Goal: Task Accomplishment & Management: Manage account settings

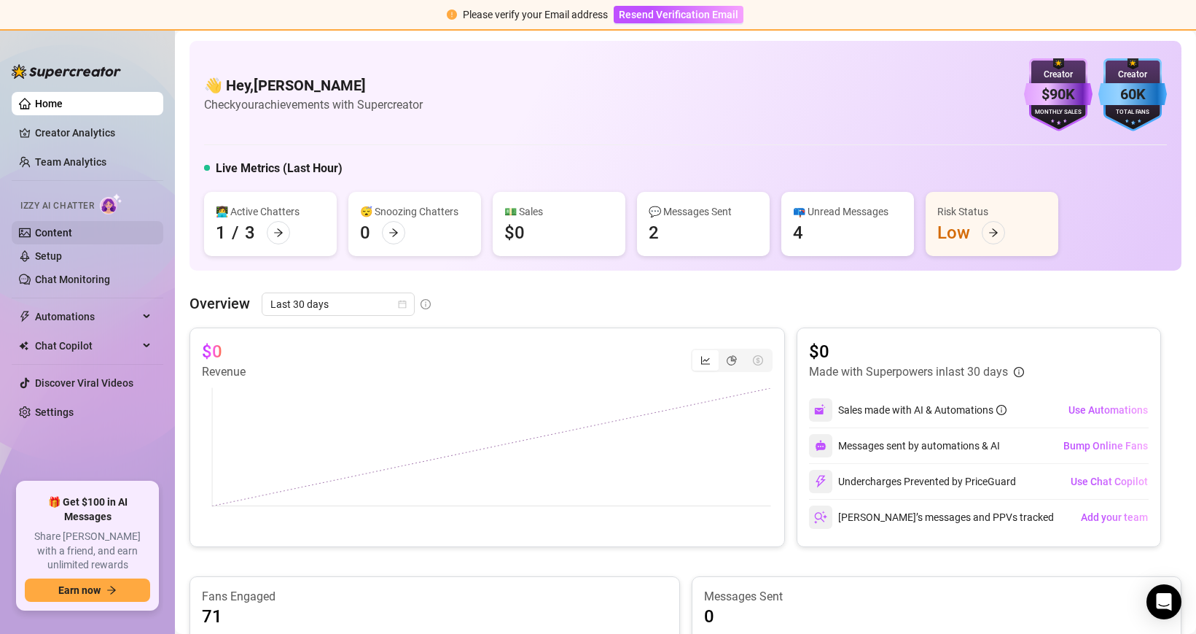
click at [39, 227] on link "Content" at bounding box center [53, 233] width 37 height 12
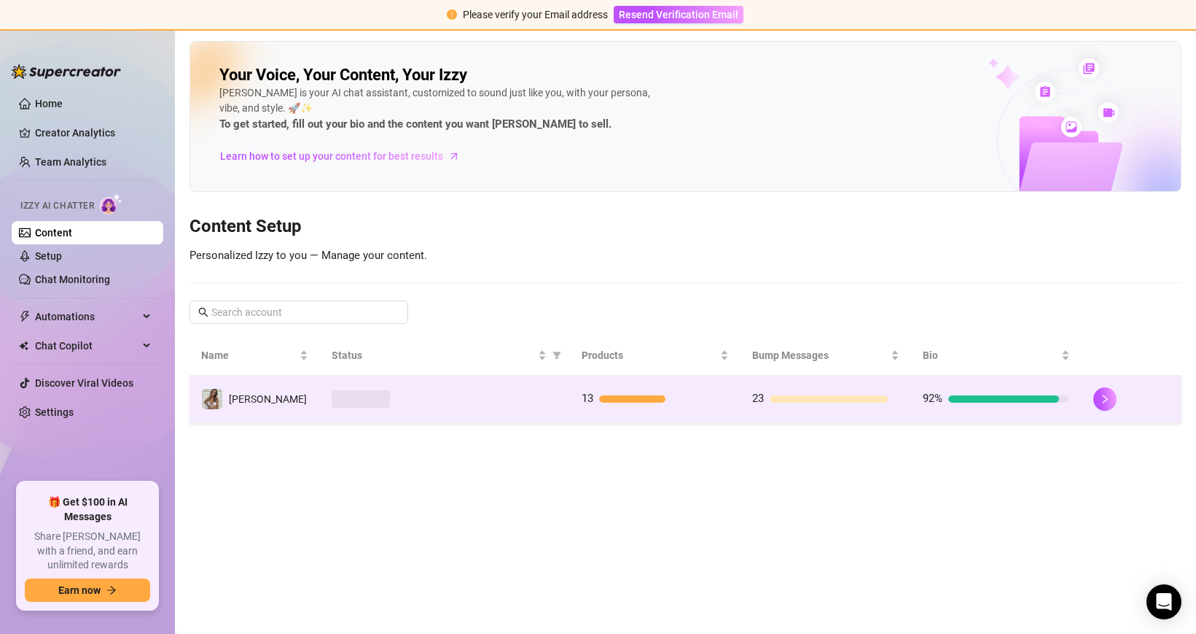
click at [443, 400] on div at bounding box center [445, 398] width 227 height 17
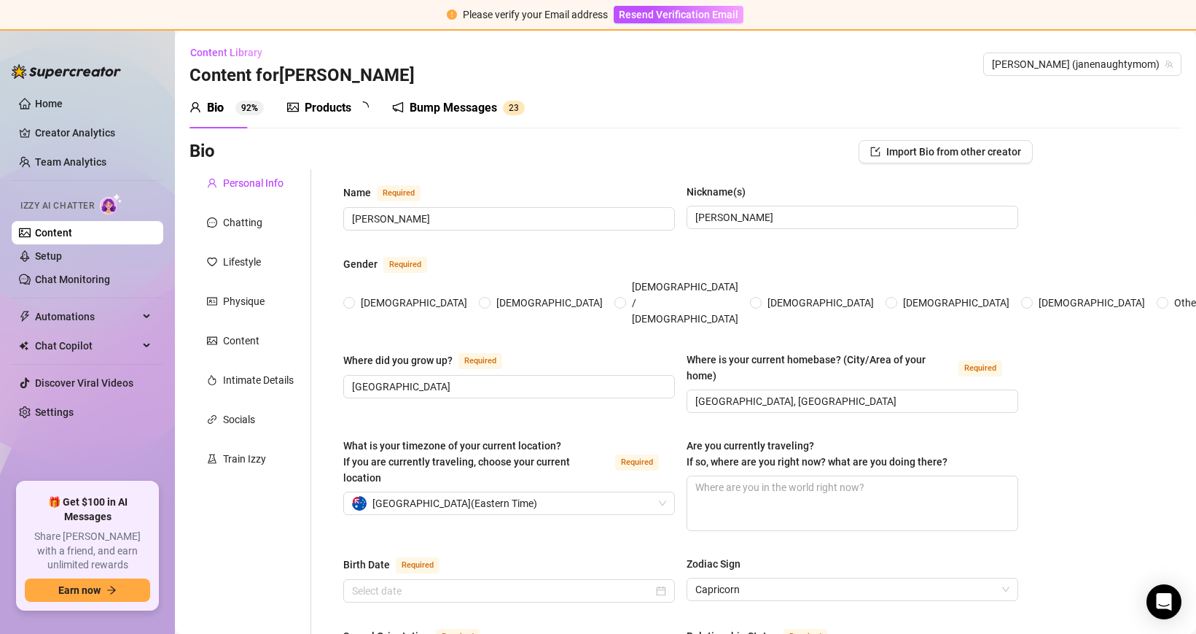
radio input "true"
type input "January 19th, 1976"
click at [331, 106] on div "Products" at bounding box center [328, 107] width 47 height 17
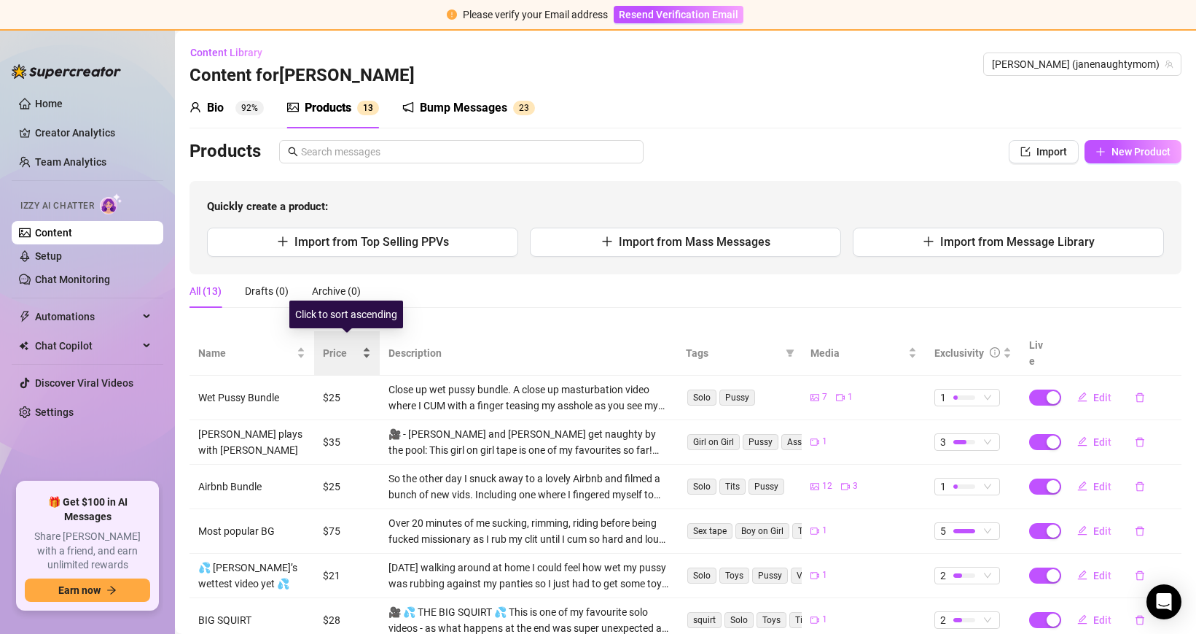
click at [348, 346] on span "Price" at bounding box center [341, 353] width 36 height 16
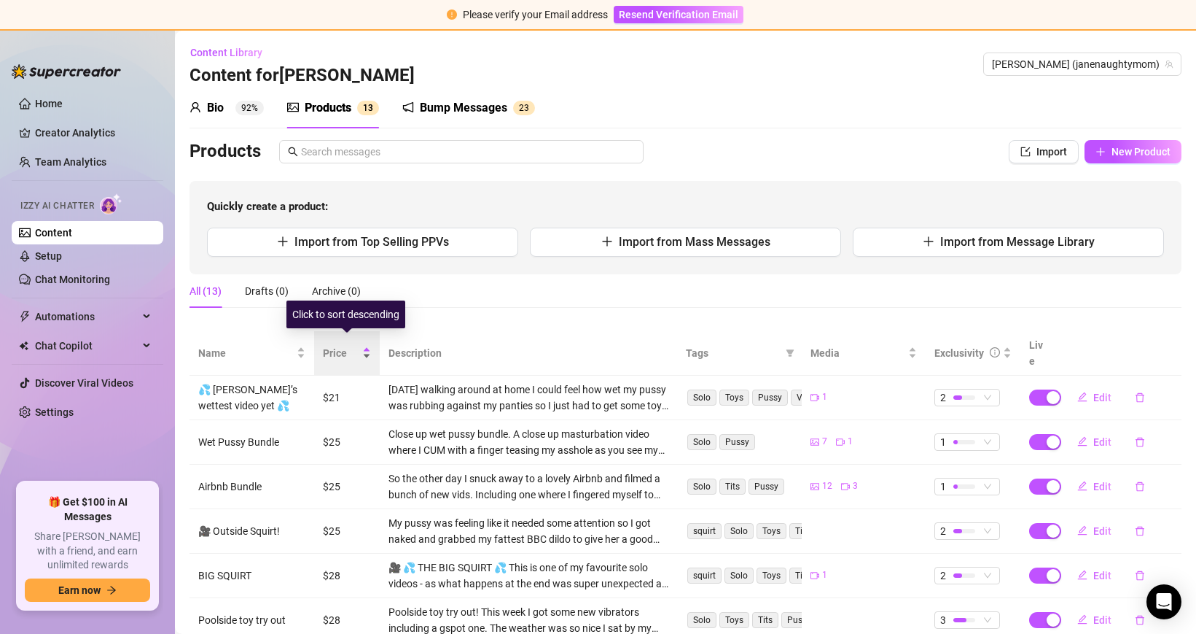
click at [348, 346] on span "Price" at bounding box center [341, 353] width 36 height 16
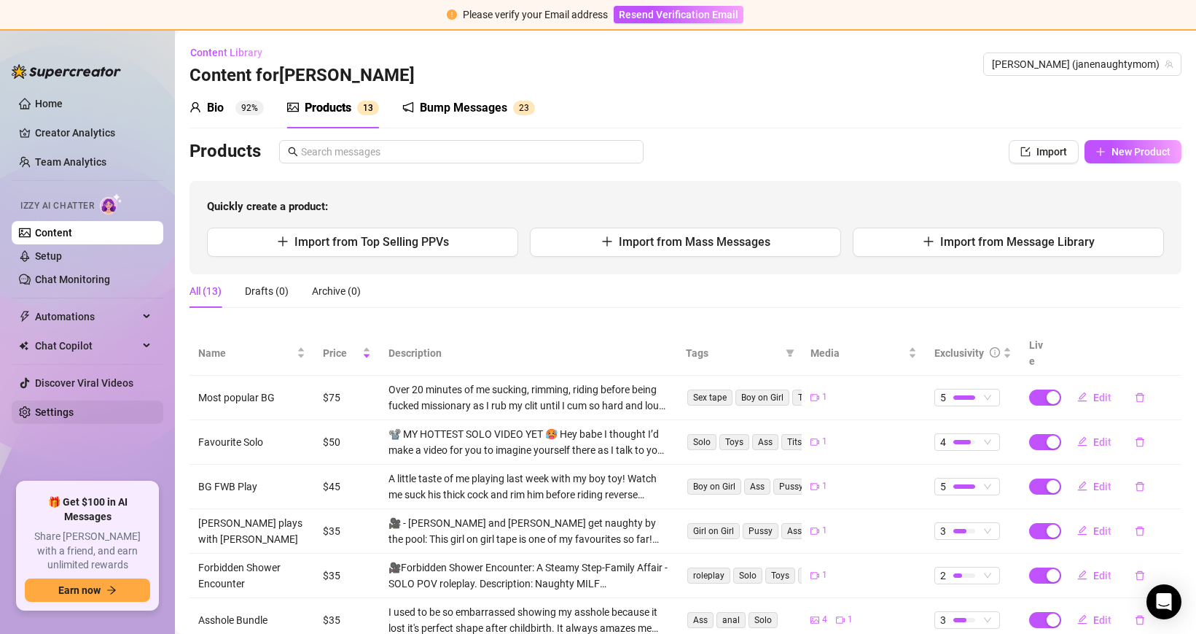
click at [58, 410] on link "Settings" at bounding box center [54, 412] width 39 height 12
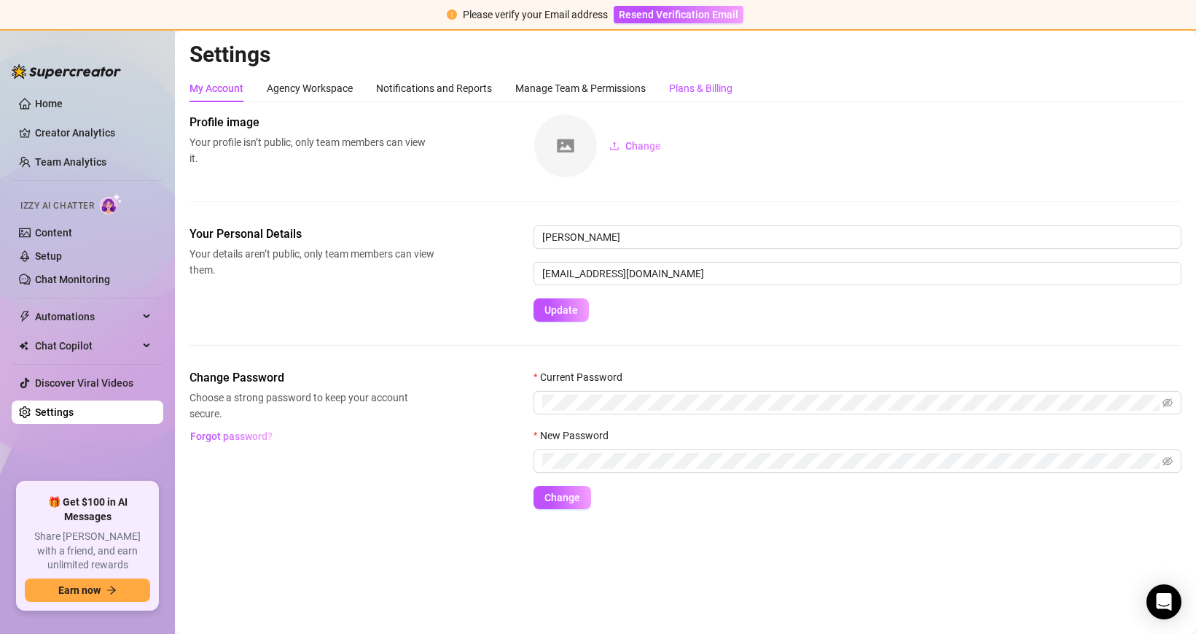
click at [705, 80] on div "Plans & Billing" at bounding box center [700, 88] width 63 height 16
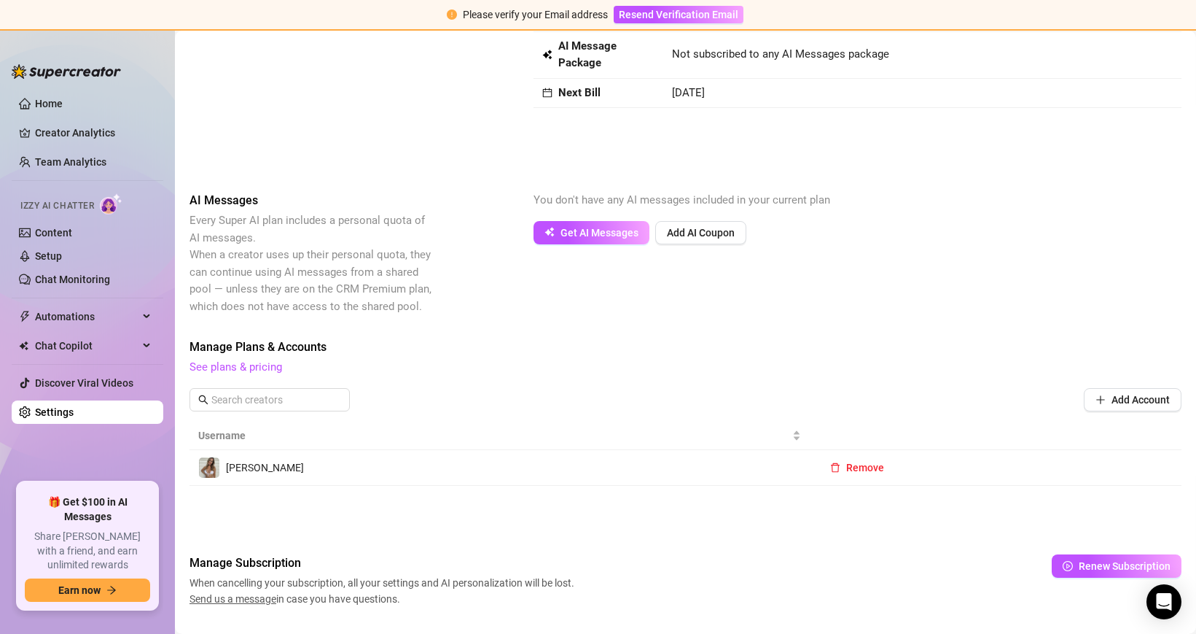
scroll to position [146, 0]
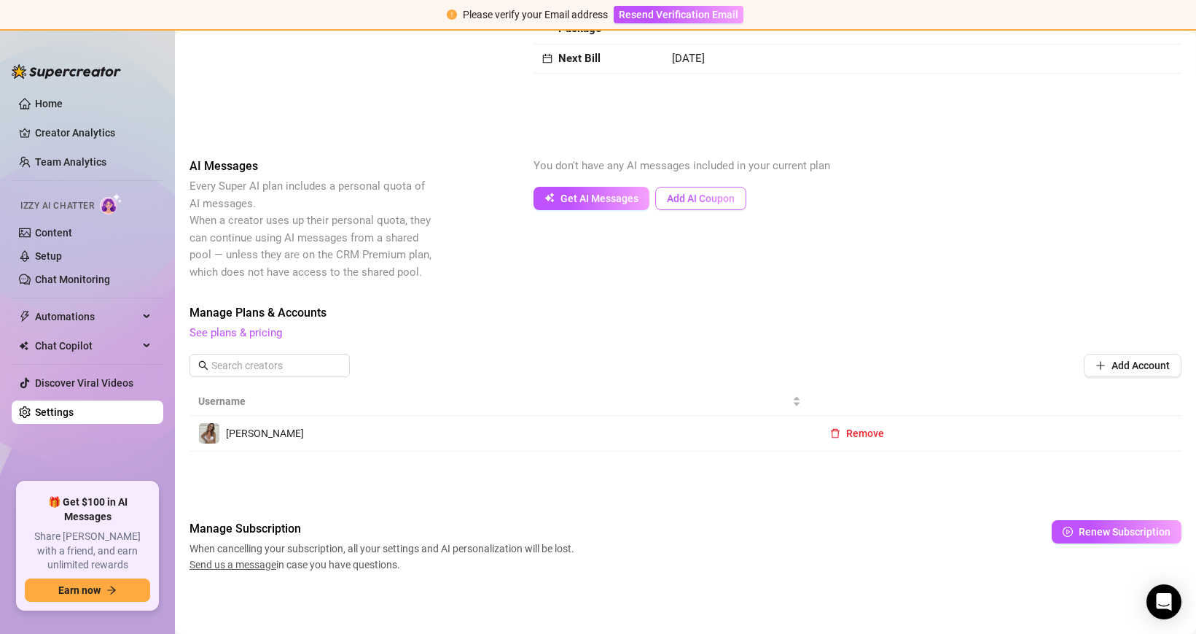
click at [679, 190] on button "Add AI Coupon" at bounding box center [700, 198] width 91 height 23
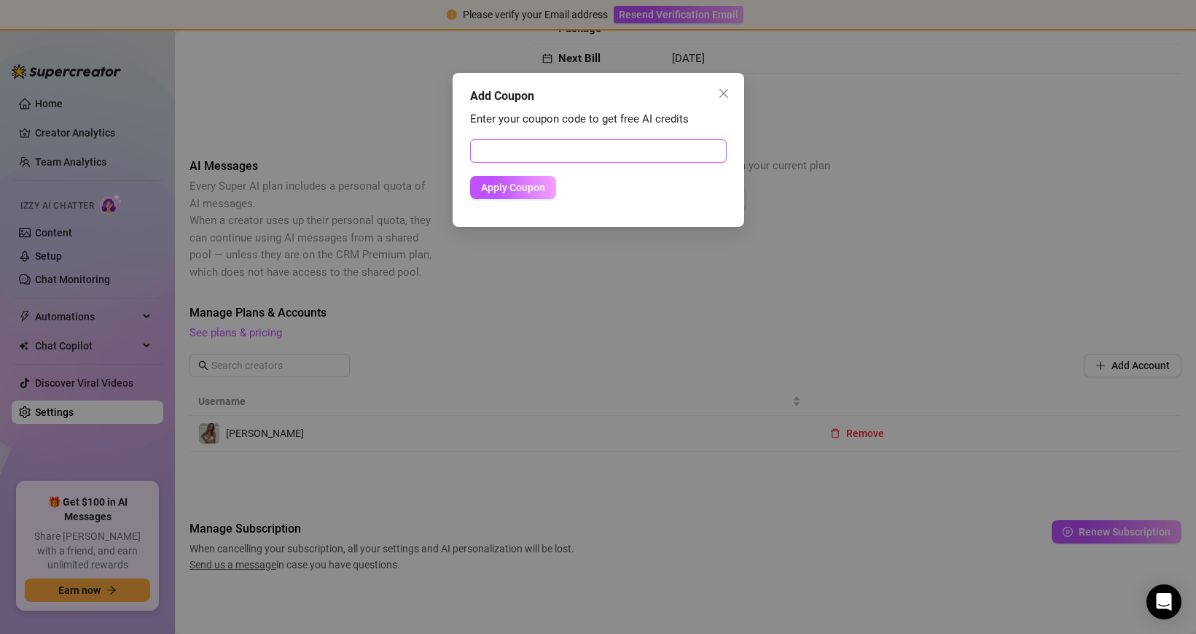
click at [591, 157] on input "text" at bounding box center [598, 150] width 257 height 23
paste input "914EB46202BC0LKJ0785"
type input "914EB46202BC0LKJ0785"
click at [498, 189] on span "Apply Coupon" at bounding box center [513, 188] width 64 height 12
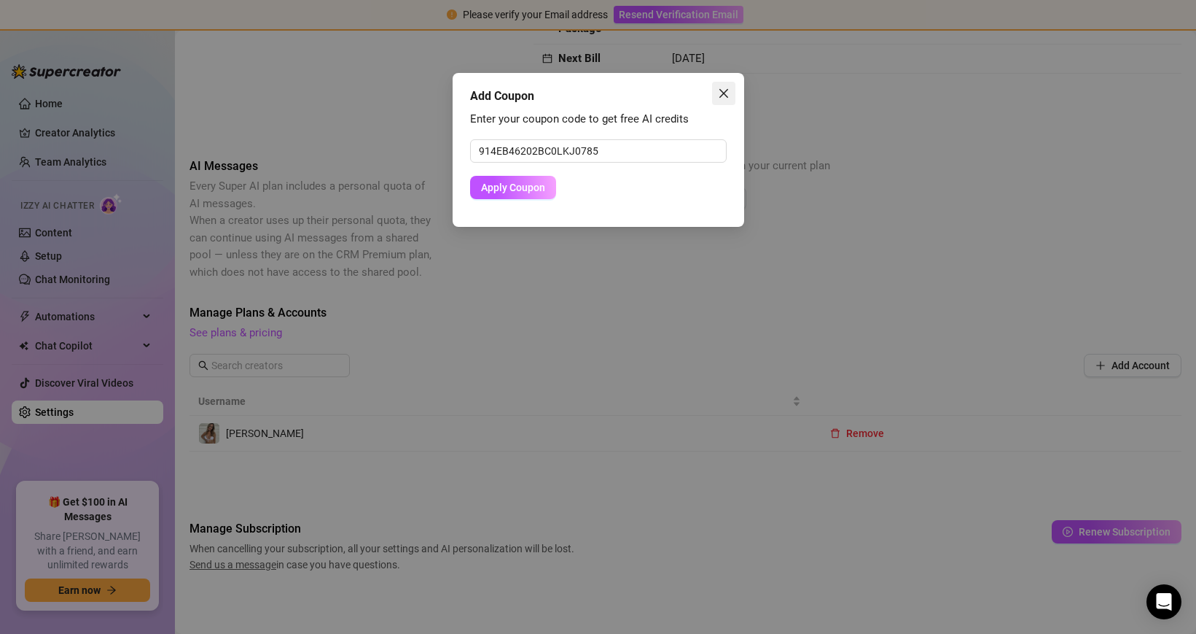
click at [722, 87] on button "Close" at bounding box center [723, 93] width 23 height 23
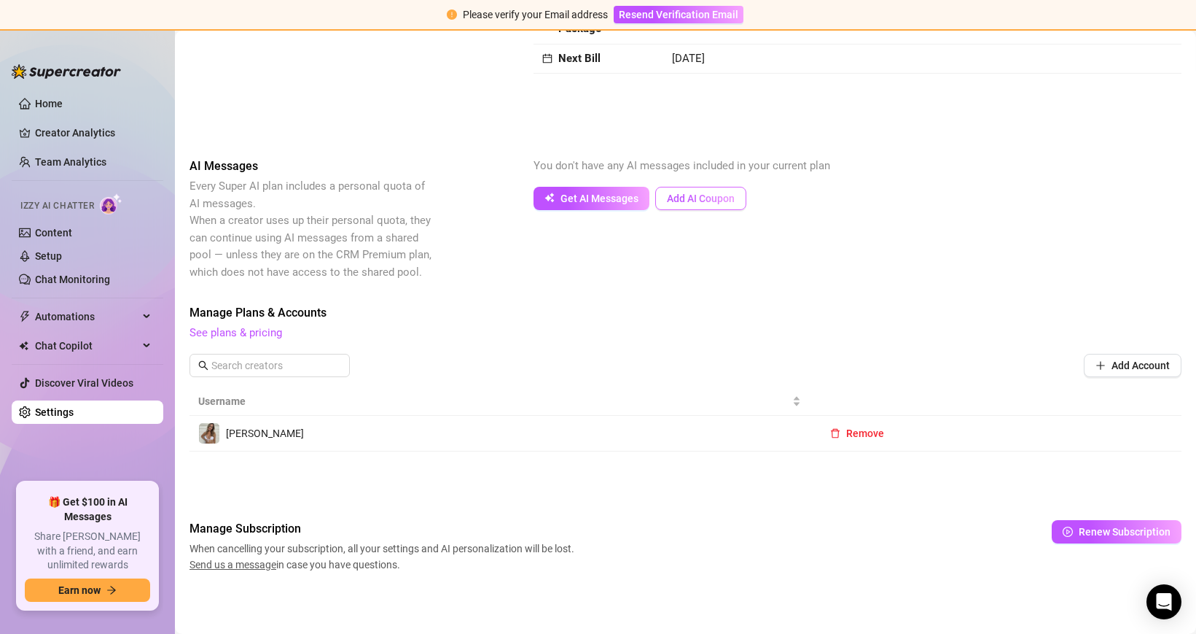
click at [681, 201] on span "Add AI Coupon" at bounding box center [701, 198] width 68 height 12
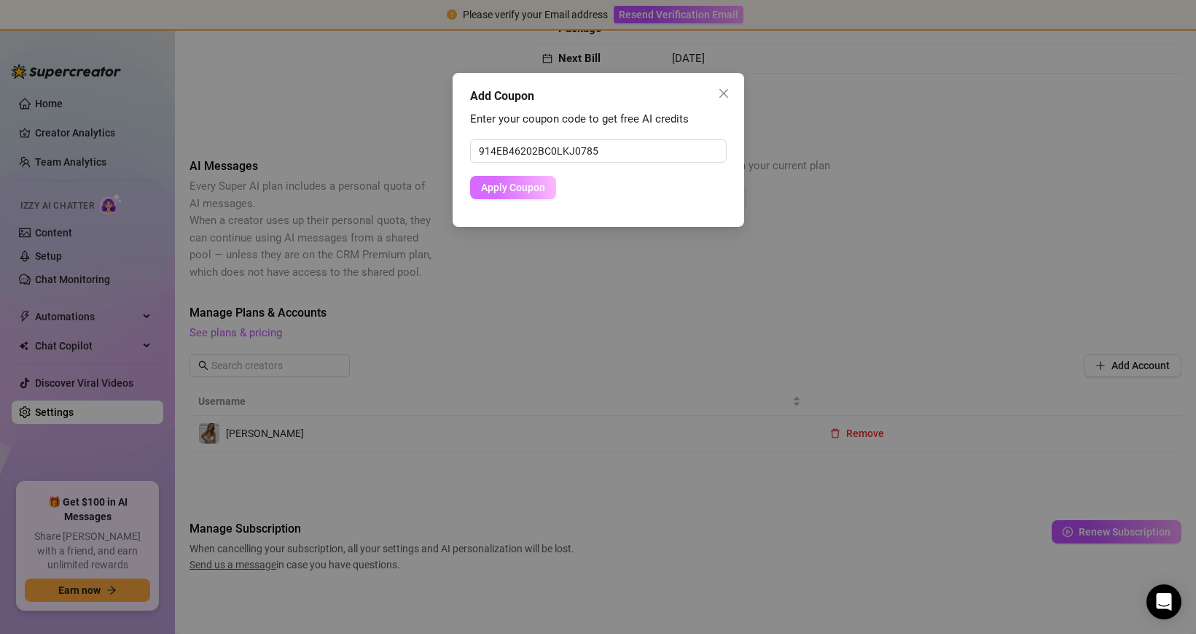
click at [517, 193] on button "Apply Coupon" at bounding box center [513, 187] width 86 height 23
